Goal: Information Seeking & Learning: Learn about a topic

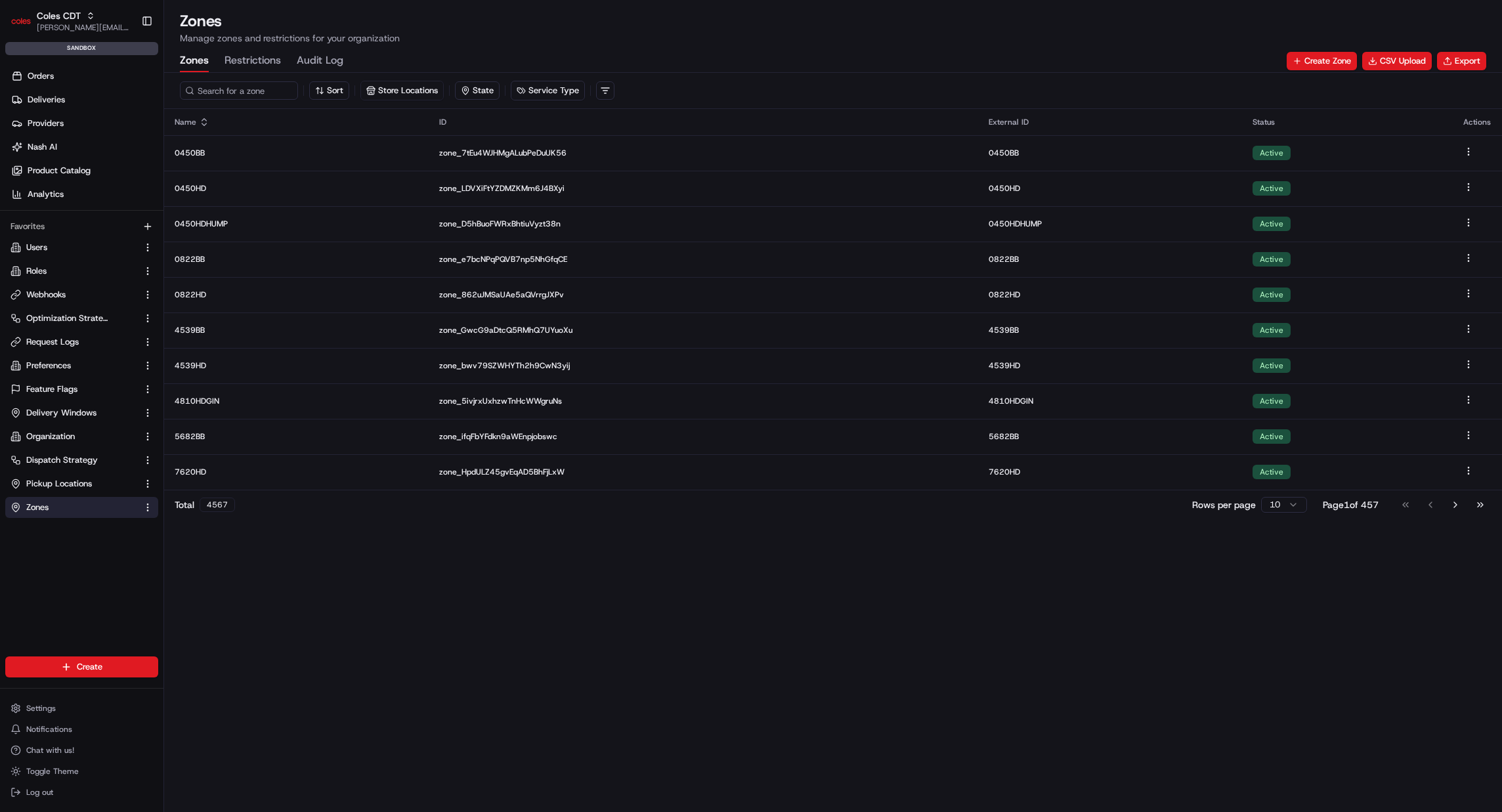
click at [272, 55] on button "Restrictions" at bounding box center [253, 62] width 57 height 23
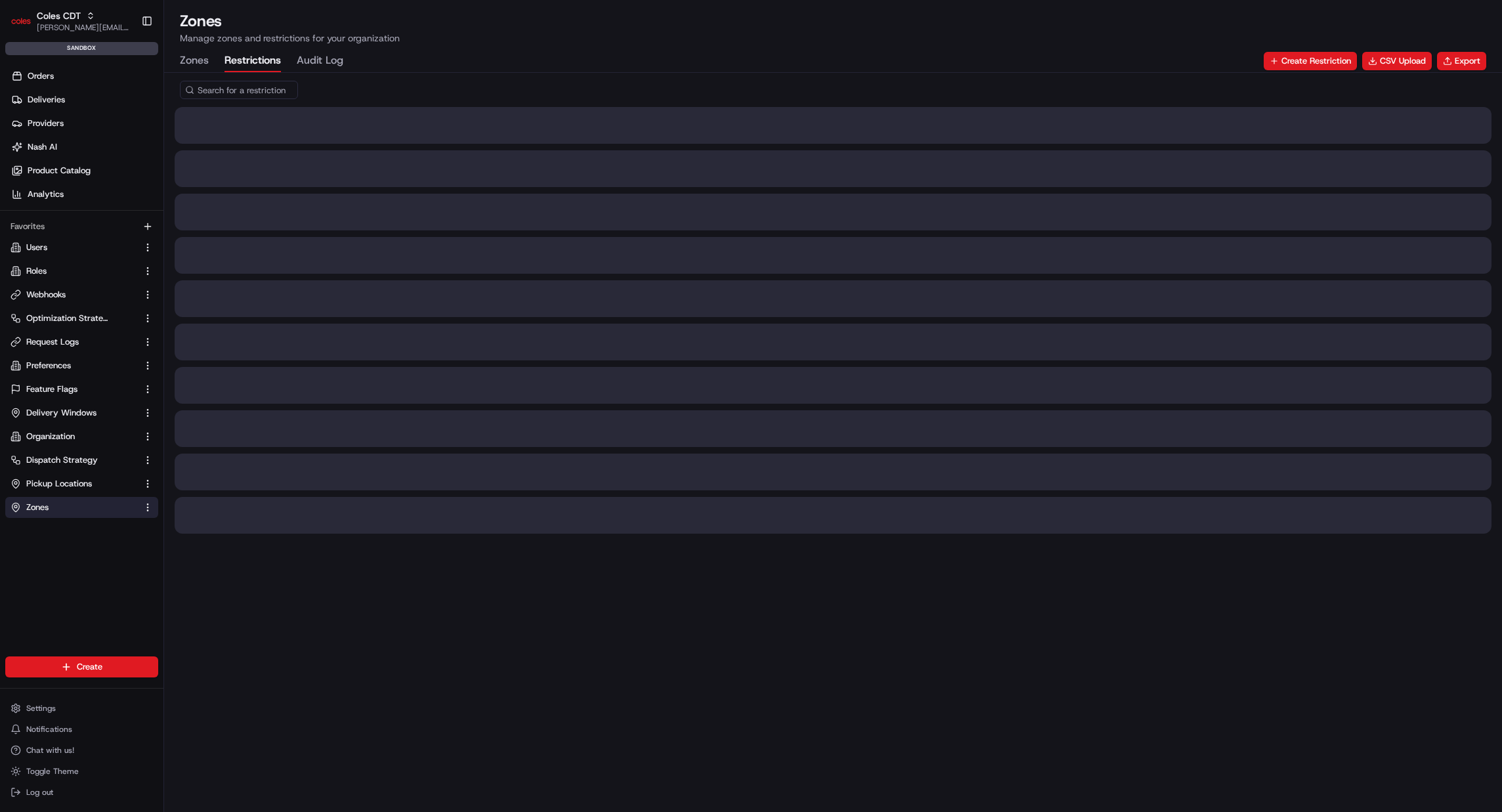
click at [341, 60] on button "Audit Log" at bounding box center [319, 62] width 46 height 23
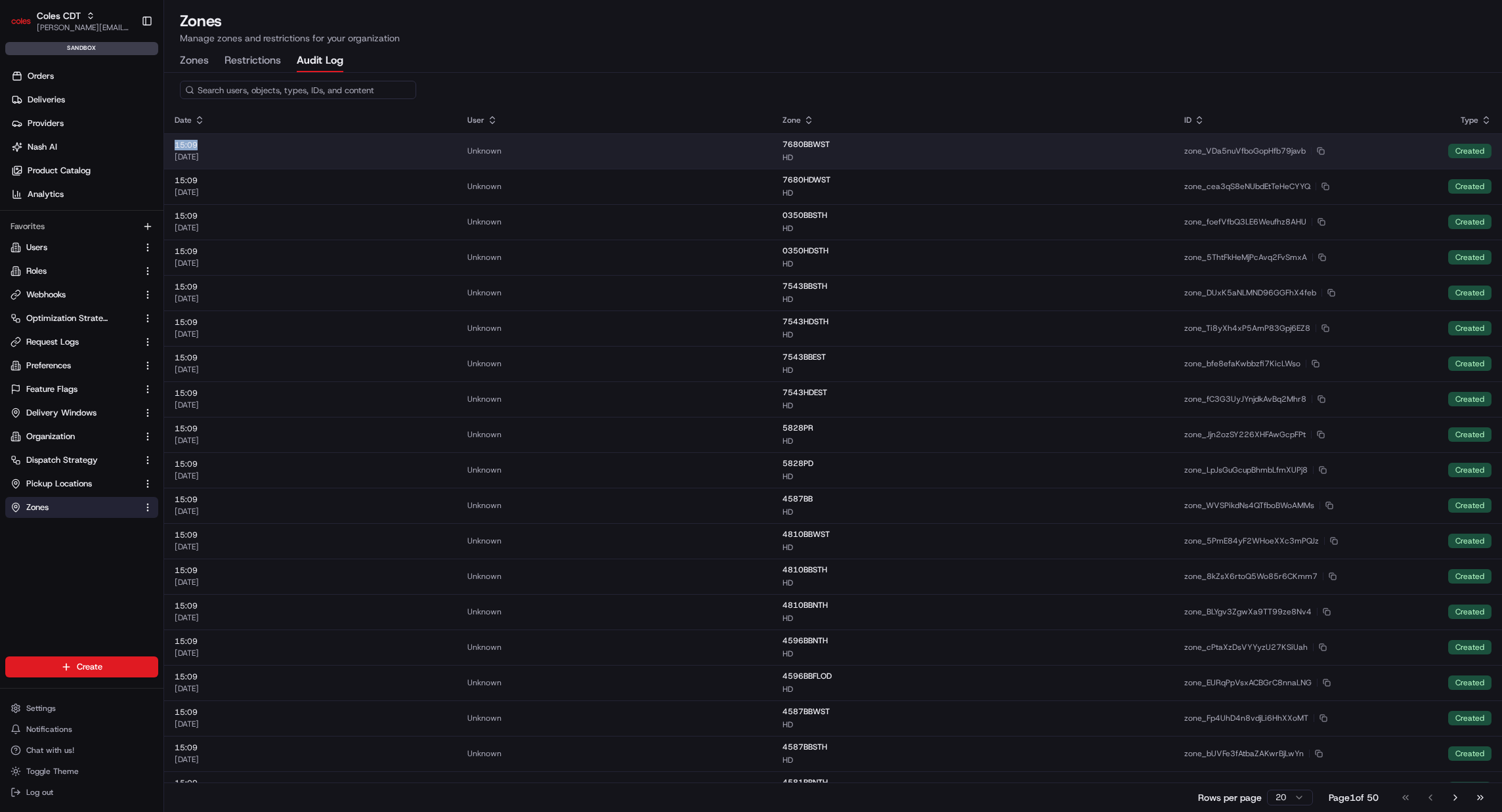
drag, startPoint x: 239, startPoint y: 149, endPoint x: 172, endPoint y: 149, distance: 67.0
click at [172, 149] on td "15:09 [DATE]" at bounding box center [309, 150] width 292 height 35
drag, startPoint x: 230, startPoint y: 159, endPoint x: 167, endPoint y: 147, distance: 64.1
click at [167, 147] on td "15:09 [DATE]" at bounding box center [309, 150] width 292 height 35
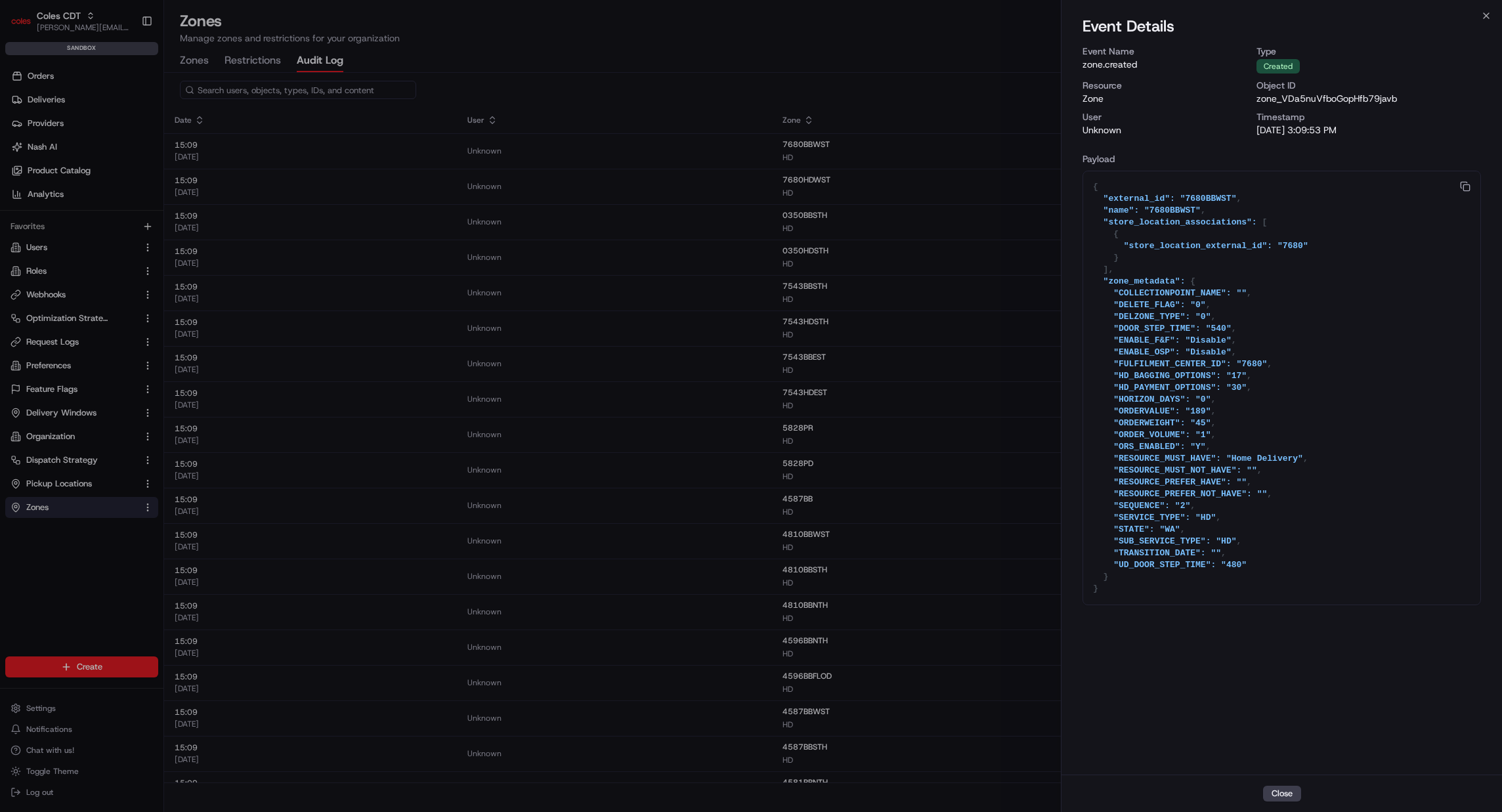
click at [1299, 130] on p "[DATE] 3:09:53 PM" at bounding box center [1368, 130] width 224 height 13
click at [1302, 129] on p "[DATE] 3:09:53 PM" at bounding box center [1368, 130] width 224 height 13
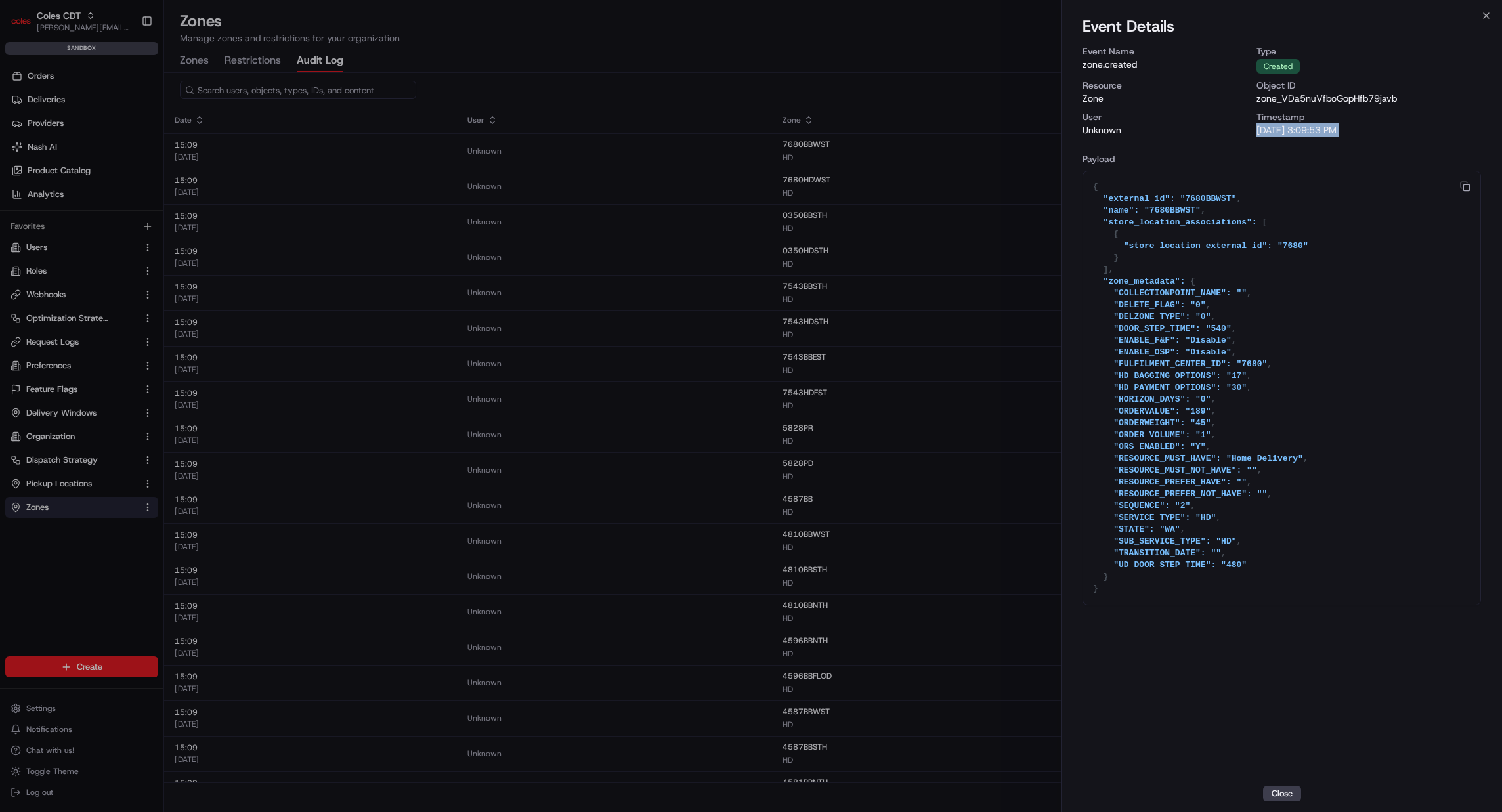
click at [1302, 129] on p "[DATE] 3:09:53 PM" at bounding box center [1368, 130] width 224 height 13
click at [542, 77] on div at bounding box center [751, 406] width 1502 height 812
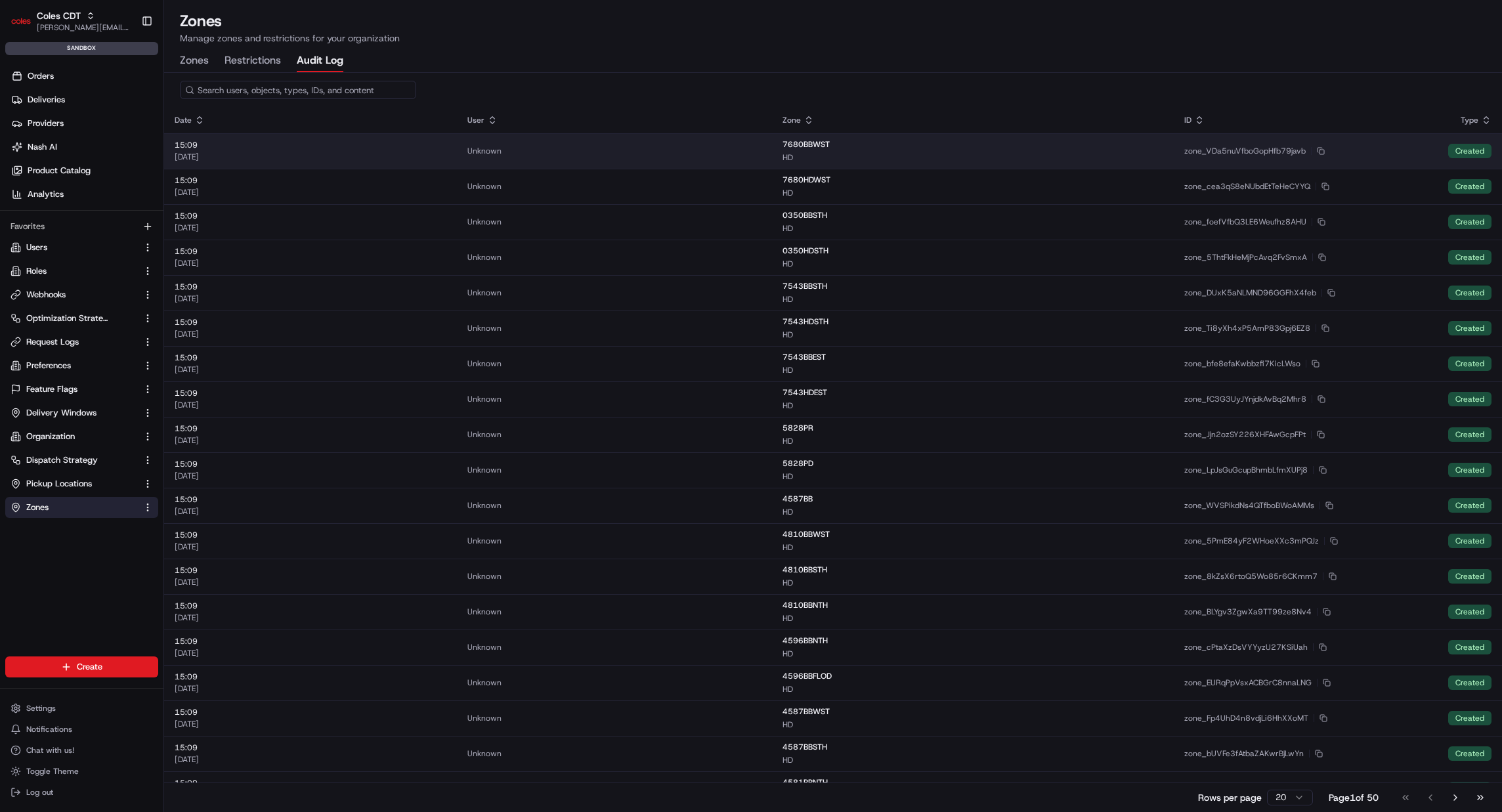
click at [447, 150] on div "15:09 [DATE]" at bounding box center [309, 151] width 272 height 23
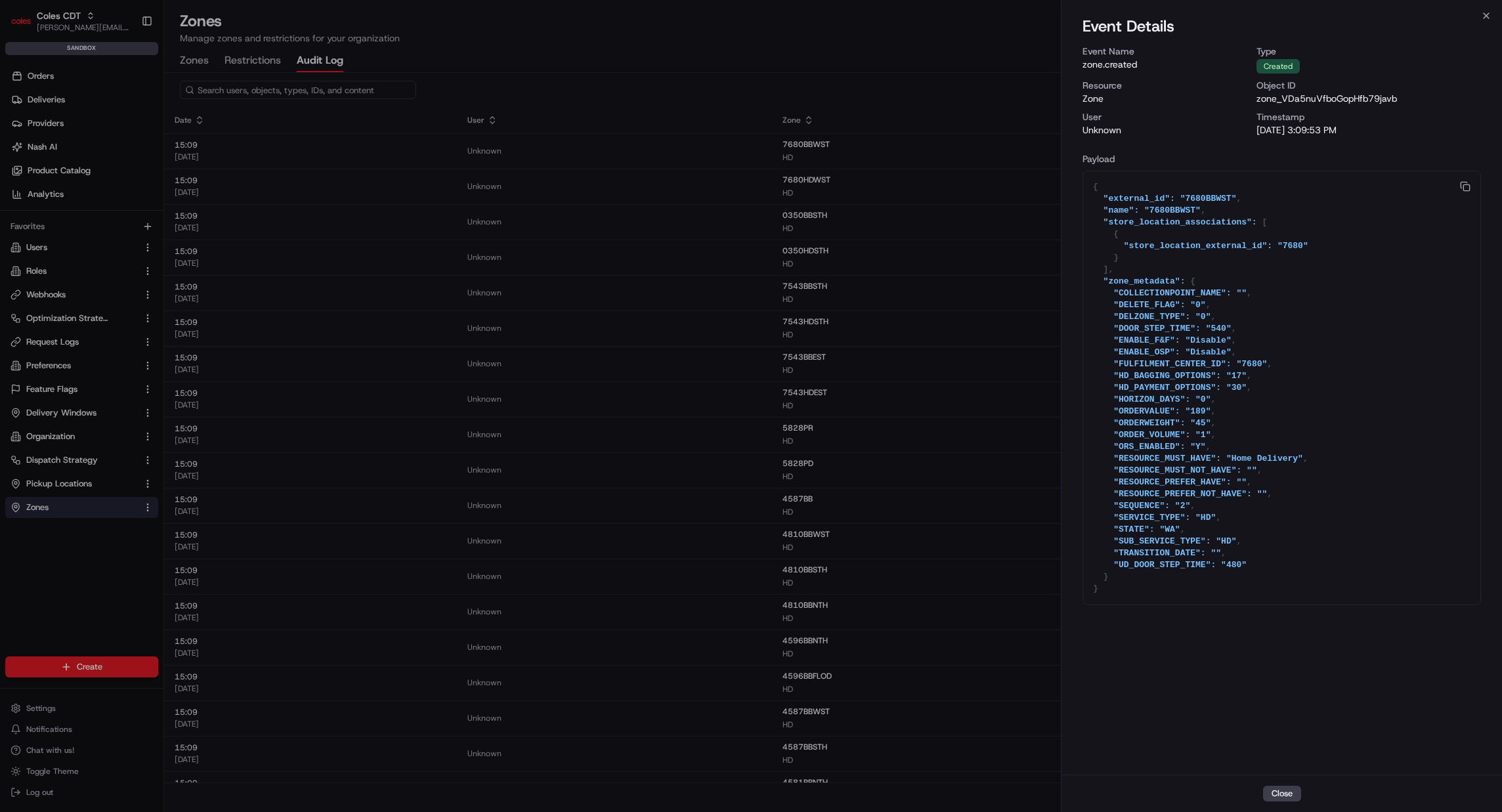
click at [1252, 130] on div "Event Name zone.created Type created Resource zone Object ID zone_VDa5nuVfboGop…" at bounding box center [1281, 90] width 398 height 92
click at [1259, 129] on p "[DATE] 3:09:53 PM" at bounding box center [1368, 130] width 224 height 13
click at [1197, 155] on h3 "Payload" at bounding box center [1281, 159] width 398 height 13
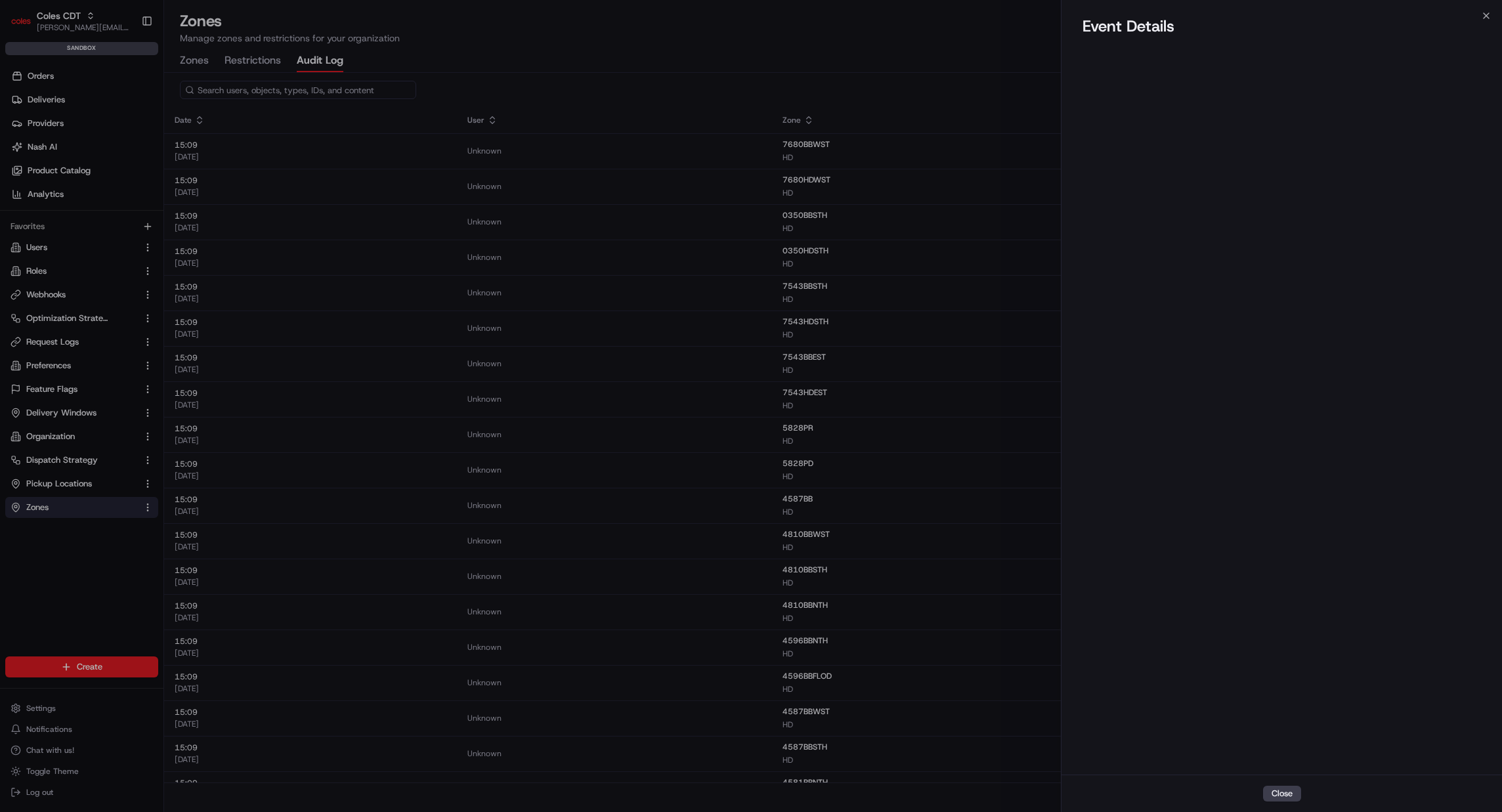
click at [916, 80] on div at bounding box center [751, 406] width 1502 height 812
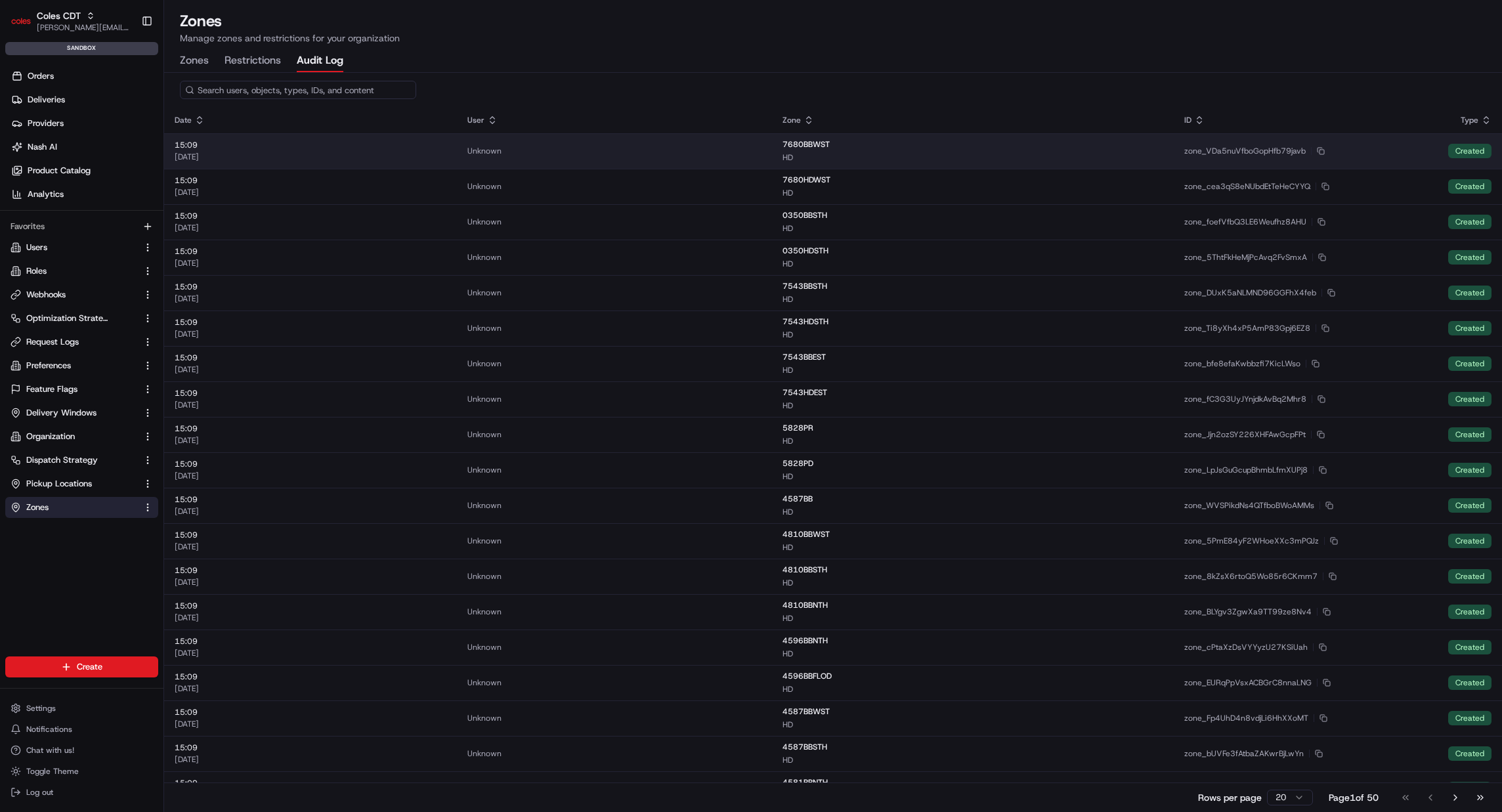
click at [892, 163] on td "7680BBWST HD" at bounding box center [972, 150] width 401 height 35
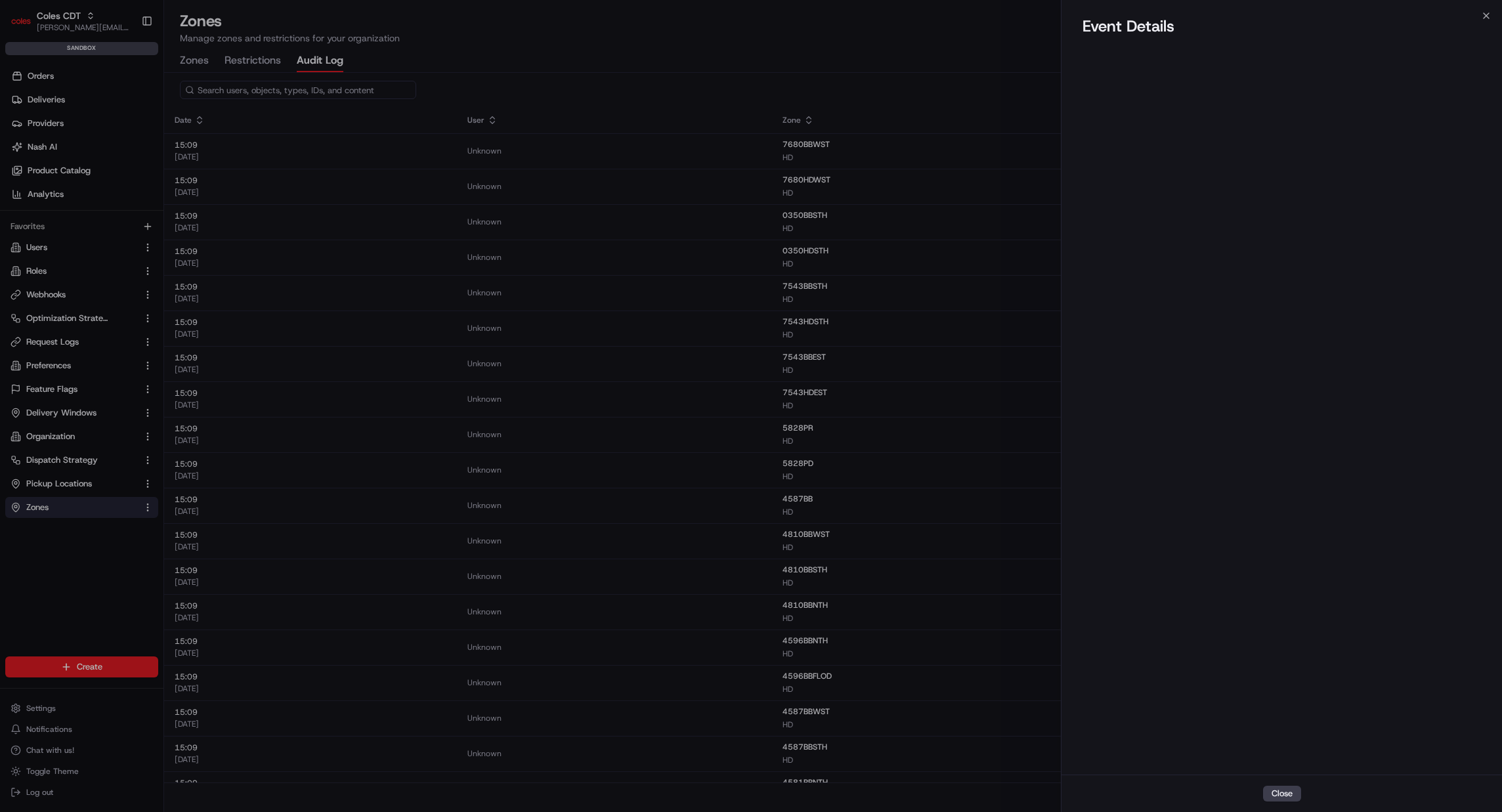
click at [671, 110] on div at bounding box center [751, 406] width 1502 height 812
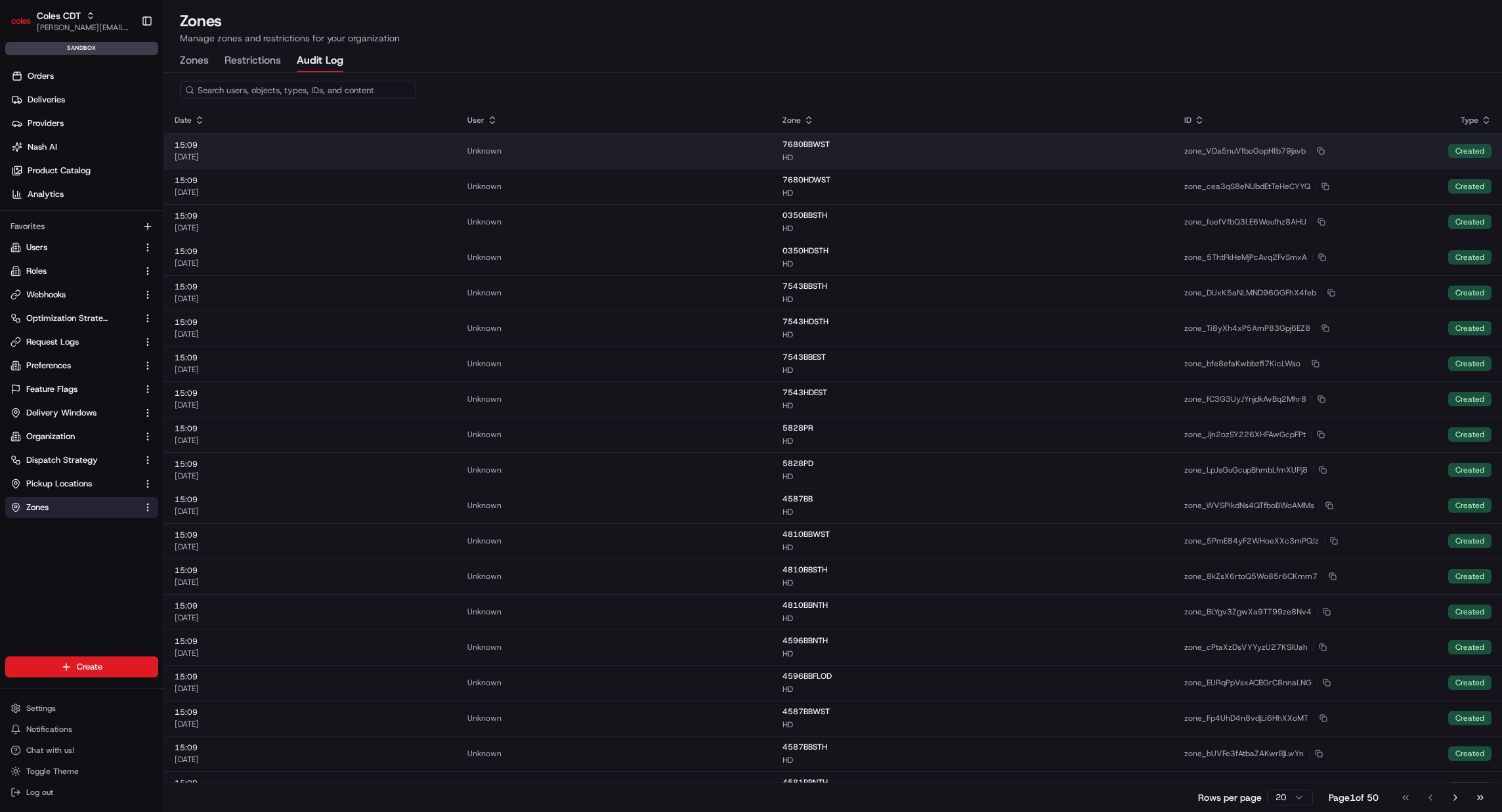
click at [990, 136] on td "7680BBWST HD" at bounding box center [972, 150] width 401 height 35
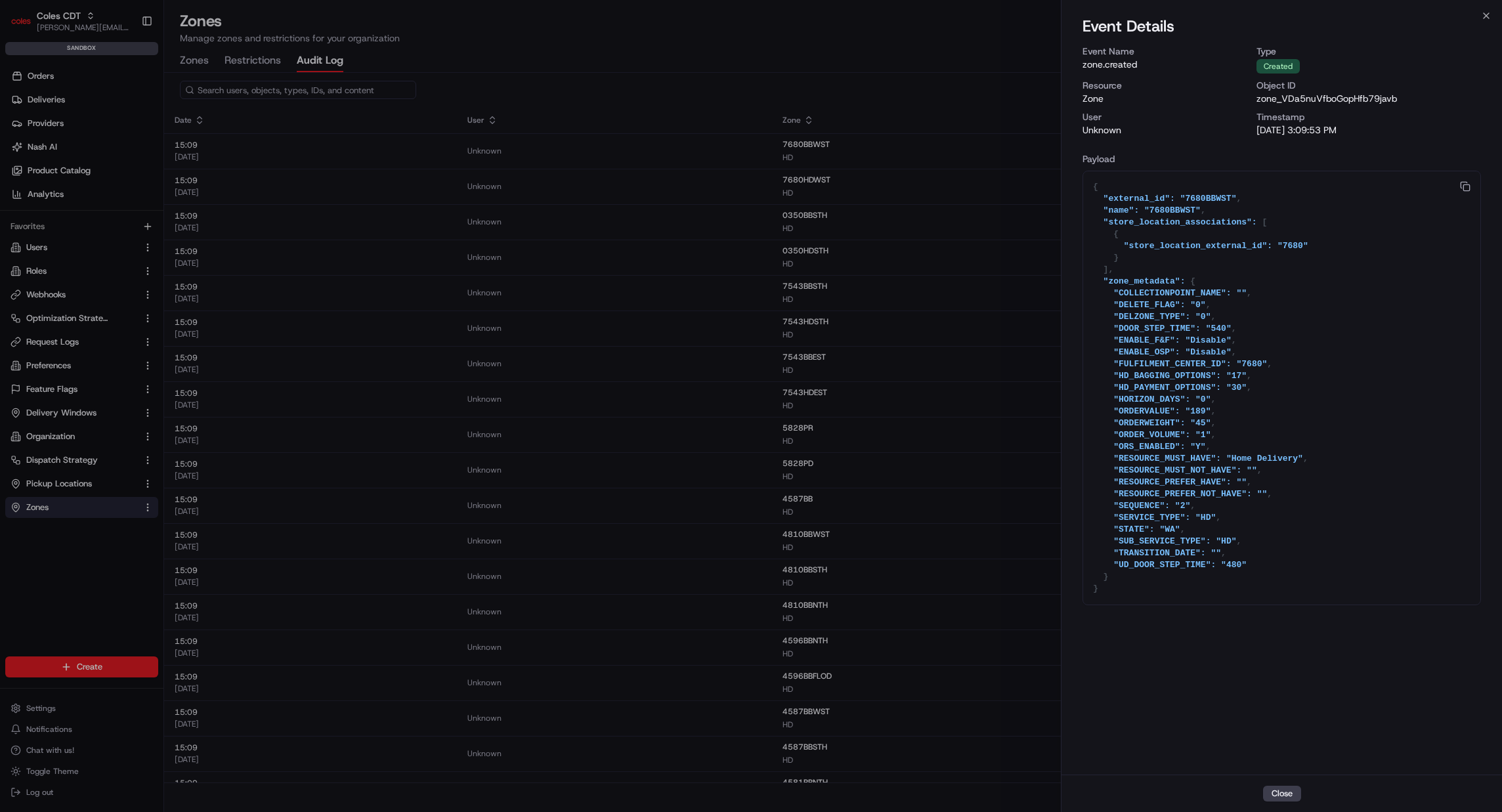
drag, startPoint x: 1163, startPoint y: 181, endPoint x: 1202, endPoint y: 350, distance: 173.4
click at [1202, 350] on textarea "{ "external_id": "7680BBWST", "name": "7680BBWST", "store_location_associations…" at bounding box center [1281, 388] width 398 height 433
click at [1290, 132] on p "[DATE] 3:09:53 PM" at bounding box center [1368, 130] width 224 height 13
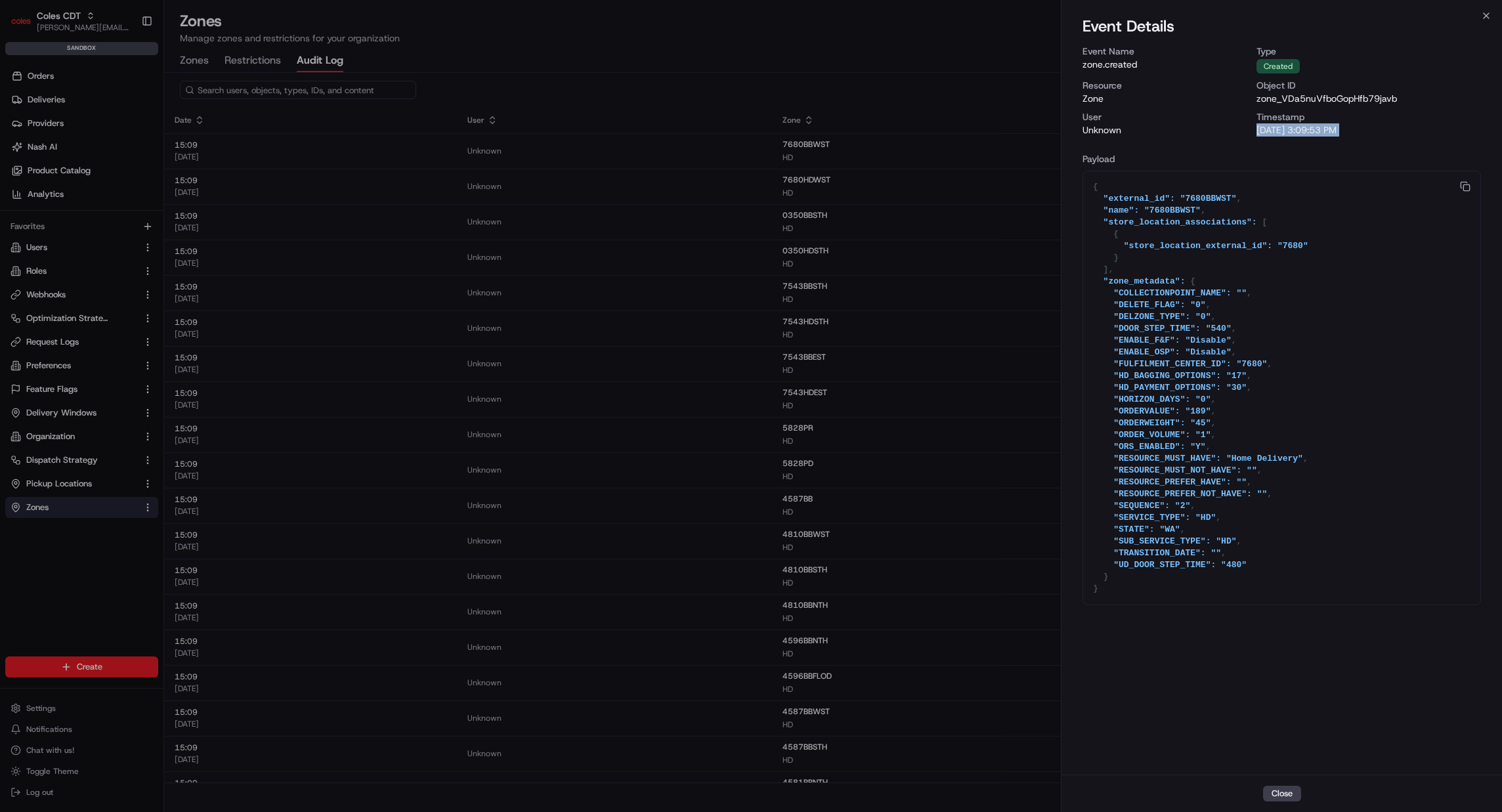
click at [1290, 132] on p "[DATE] 3:09:53 PM" at bounding box center [1368, 130] width 224 height 13
click at [334, 139] on div at bounding box center [751, 406] width 1502 height 812
